Goal: Transaction & Acquisition: Subscribe to service/newsletter

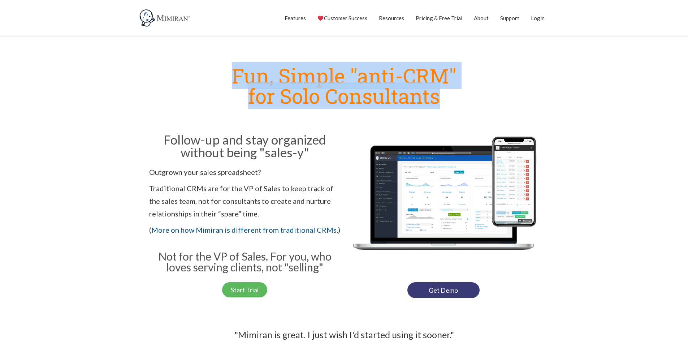
drag, startPoint x: 326, startPoint y: 74, endPoint x: 495, endPoint y: 95, distance: 169.8
click at [495, 95] on h1 "Fun, Simple "anti-CRM" for Solo Consultants" at bounding box center [343, 85] width 397 height 40
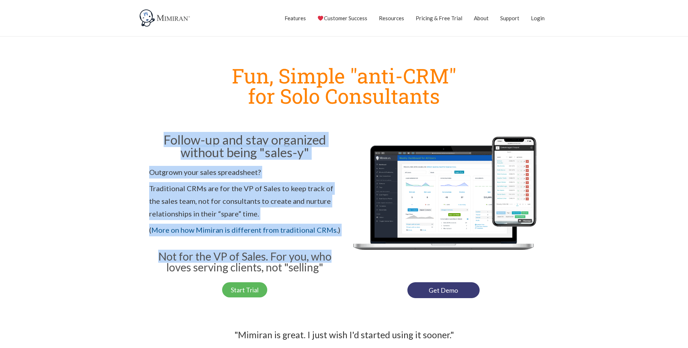
drag, startPoint x: 160, startPoint y: 144, endPoint x: 332, endPoint y: 254, distance: 204.4
click at [332, 254] on div "Follow-up and stay organized without being "sales-y" Outgrown your sales spread…" at bounding box center [244, 203] width 191 height 144
click at [339, 245] on div "Follow-up and stay organized without being "sales-y" Outgrown your sales spread…" at bounding box center [244, 203] width 191 height 144
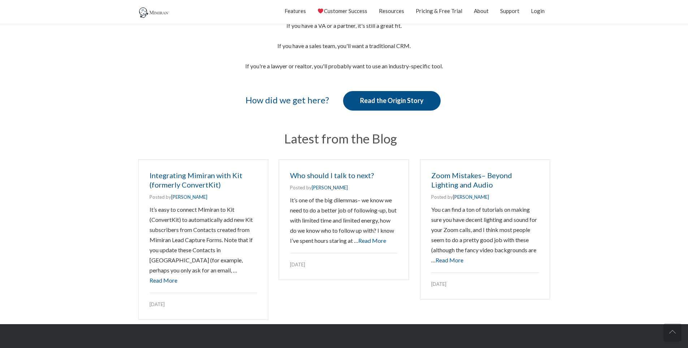
scroll to position [903, 0]
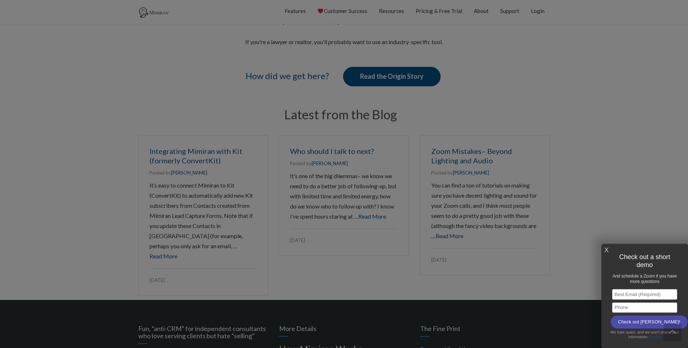
click at [432, 14] on div at bounding box center [344, 174] width 688 height 348
click at [607, 249] on link "X" at bounding box center [606, 250] width 4 height 12
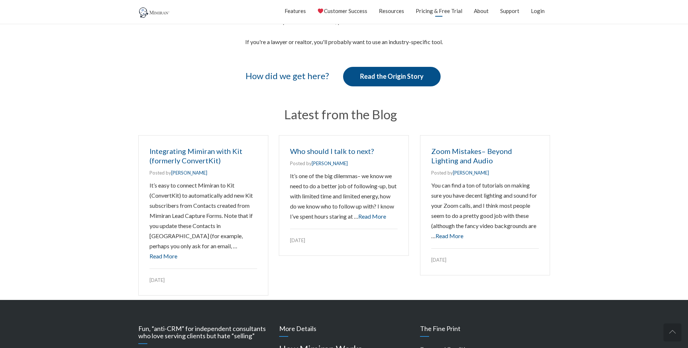
click at [434, 11] on link "Pricing & Free Trial" at bounding box center [439, 11] width 47 height 18
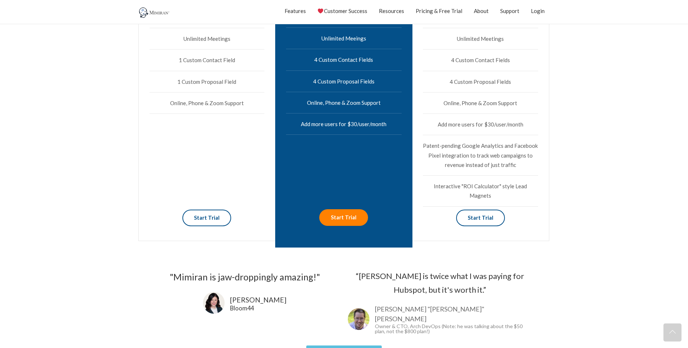
scroll to position [650, 0]
